Goal: Information Seeking & Learning: Learn about a topic

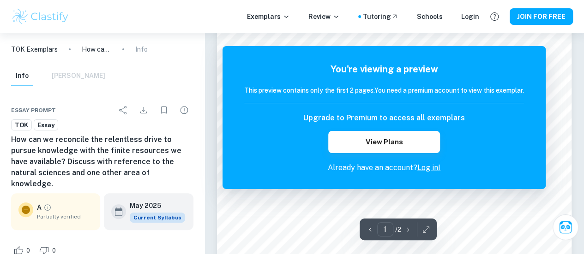
scroll to position [36, 0]
click at [422, 229] on icon "button" at bounding box center [425, 229] width 9 height 9
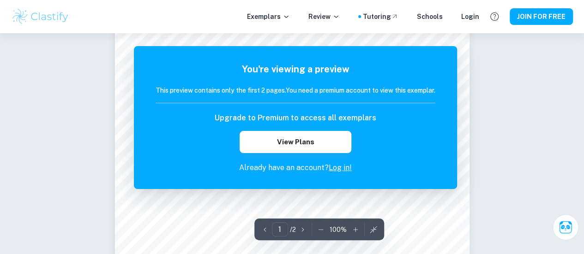
scroll to position [210, 0]
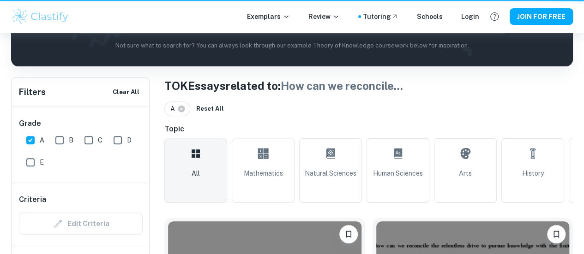
scroll to position [494, 0]
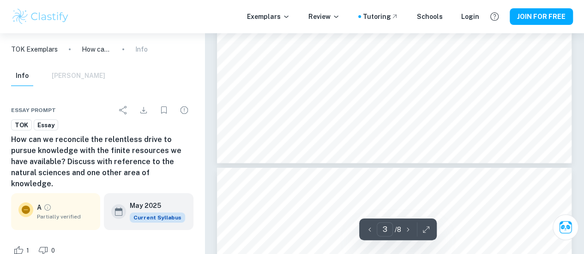
scroll to position [1505, 0]
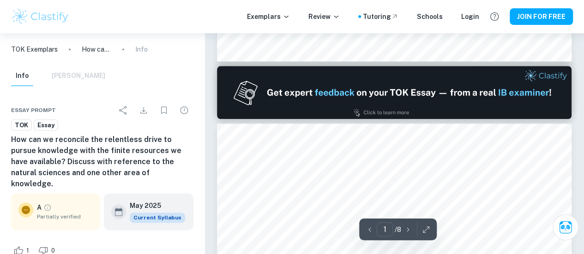
type input "2"
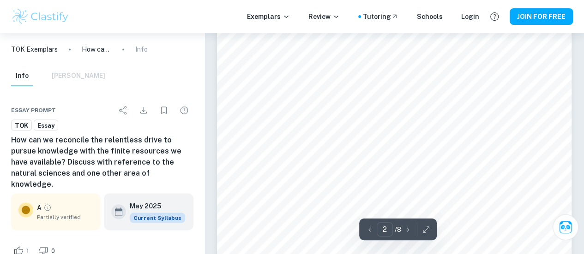
scroll to position [761, 0]
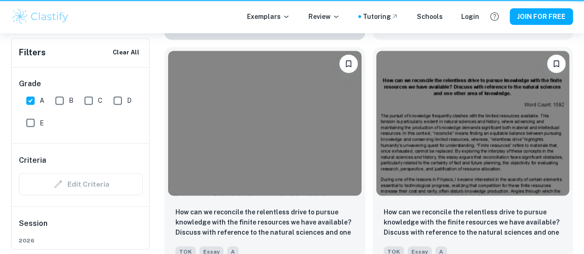
scroll to position [494, 0]
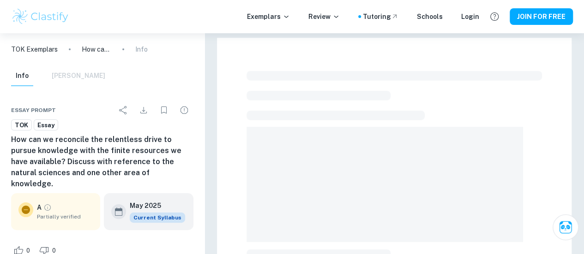
click at [518, 201] on span at bounding box center [384, 184] width 276 height 115
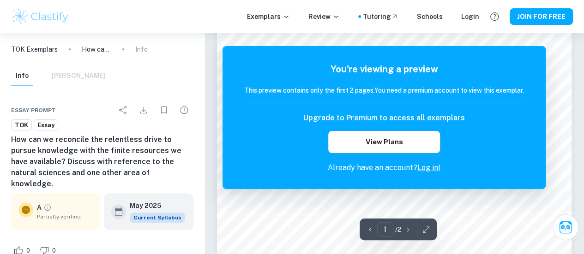
scroll to position [97, 0]
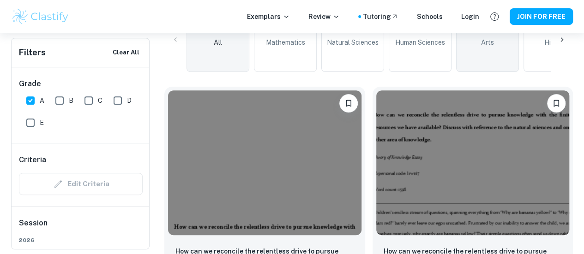
scroll to position [279, 0]
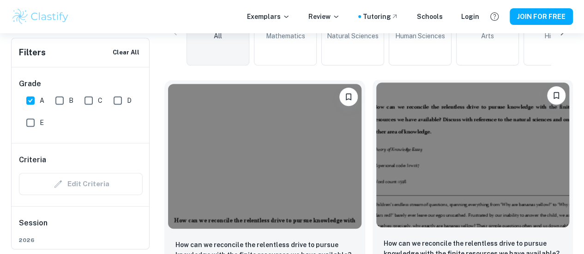
click at [384, 239] on p "How can we reconcile the relentless drive to pursue knowledge with the finite r…" at bounding box center [473, 254] width 179 height 31
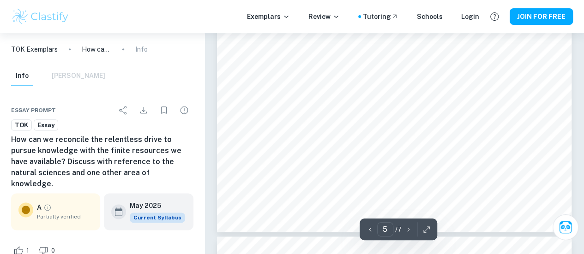
scroll to position [2240, 0]
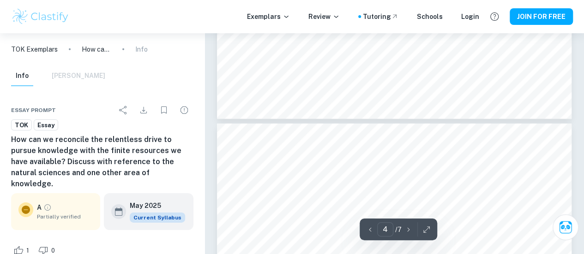
type input "3"
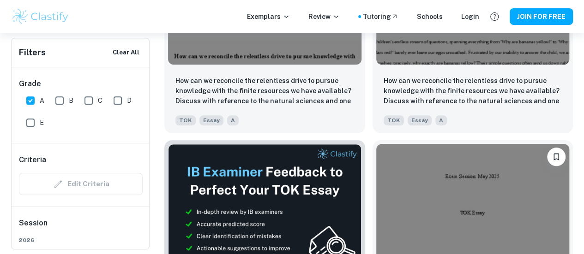
scroll to position [444, 0]
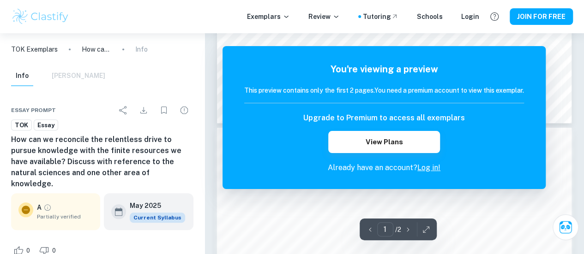
scroll to position [425, 0]
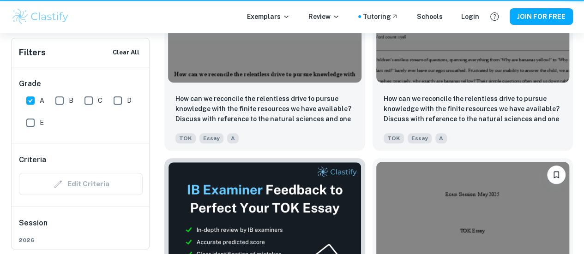
scroll to position [444, 0]
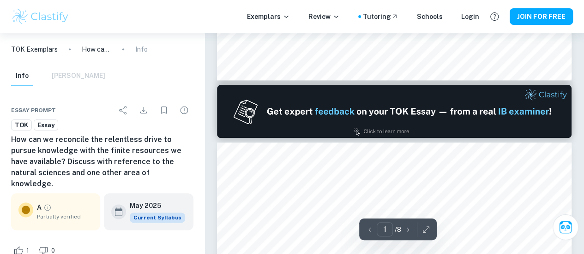
type input "2"
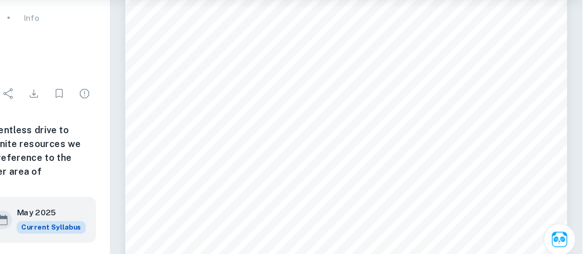
scroll to position [611, 0]
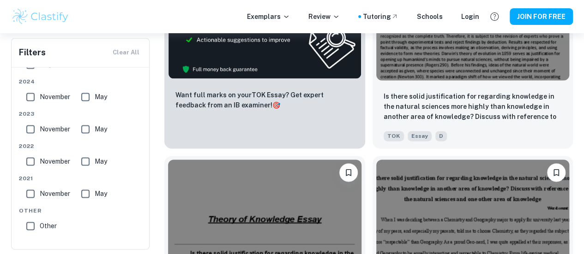
scroll to position [636, 0]
